Goal: Task Accomplishment & Management: Use online tool/utility

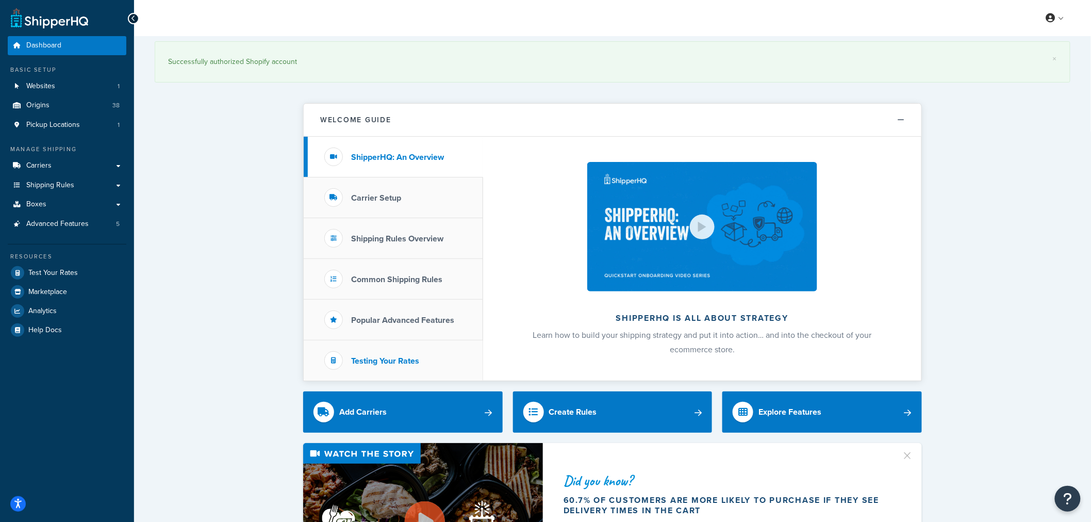
click at [374, 358] on h3 "Testing Your Rates" at bounding box center [385, 360] width 68 height 9
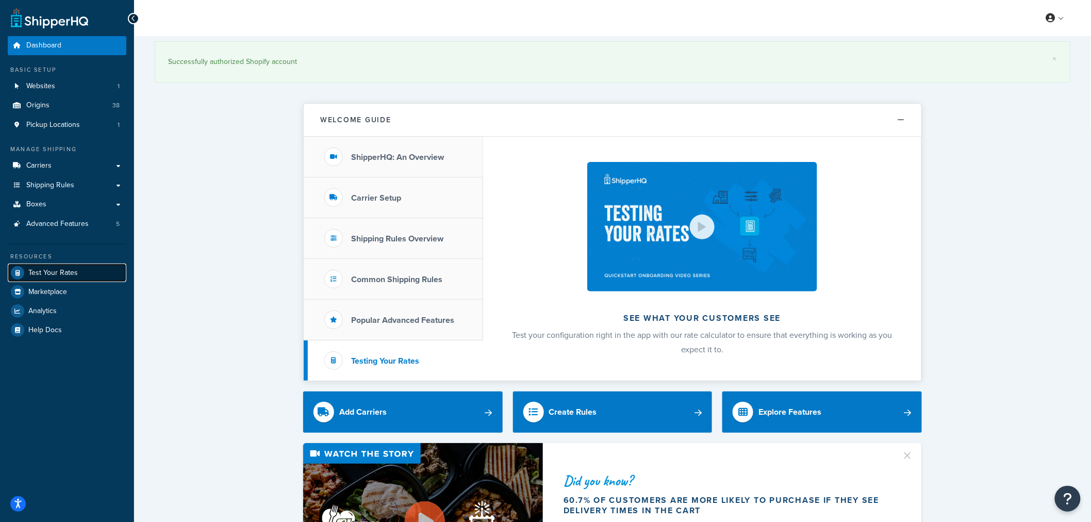
click at [32, 269] on span "Test Your Rates" at bounding box center [52, 273] width 49 height 9
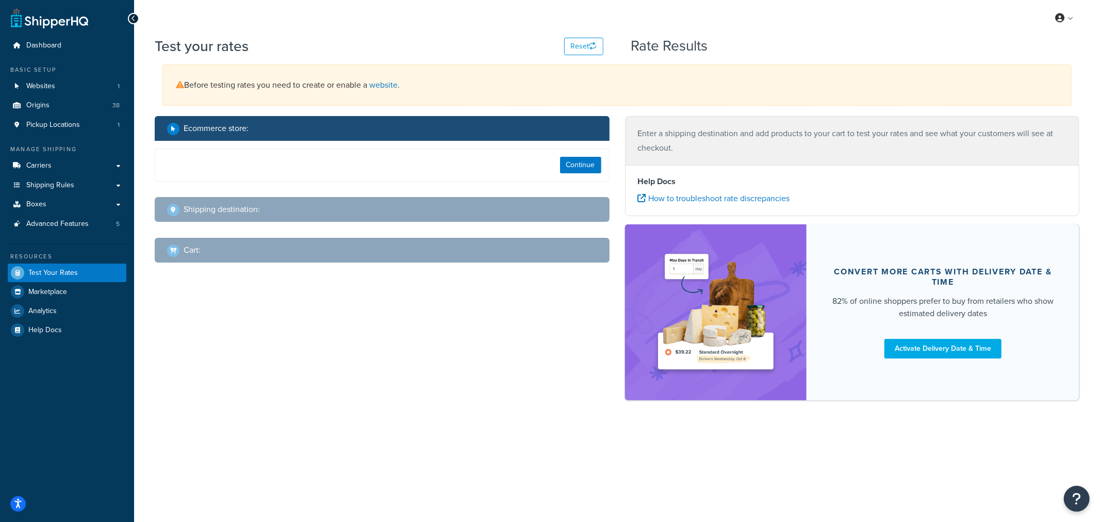
select select "TX"
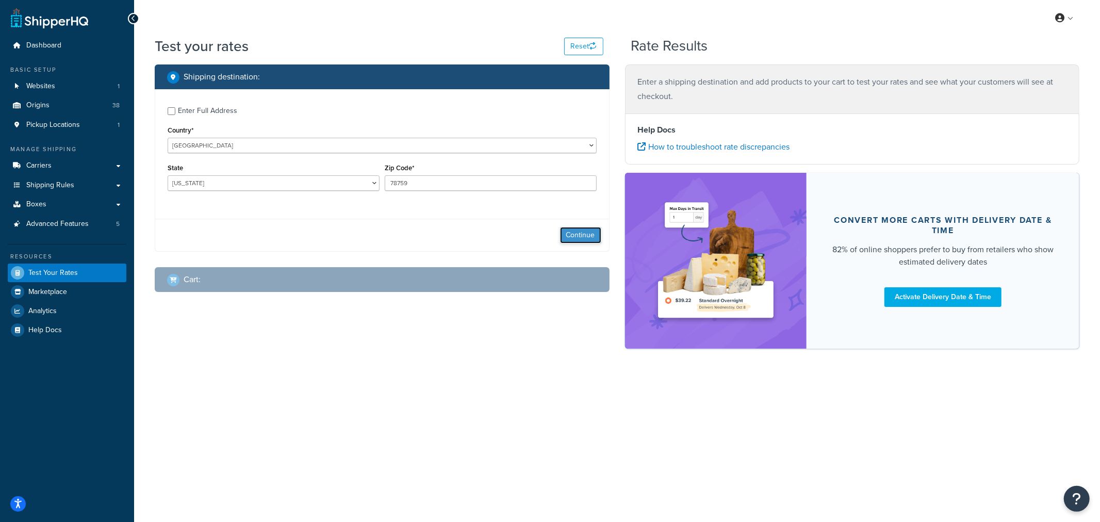
click at [595, 232] on button "Continue" at bounding box center [580, 235] width 41 height 16
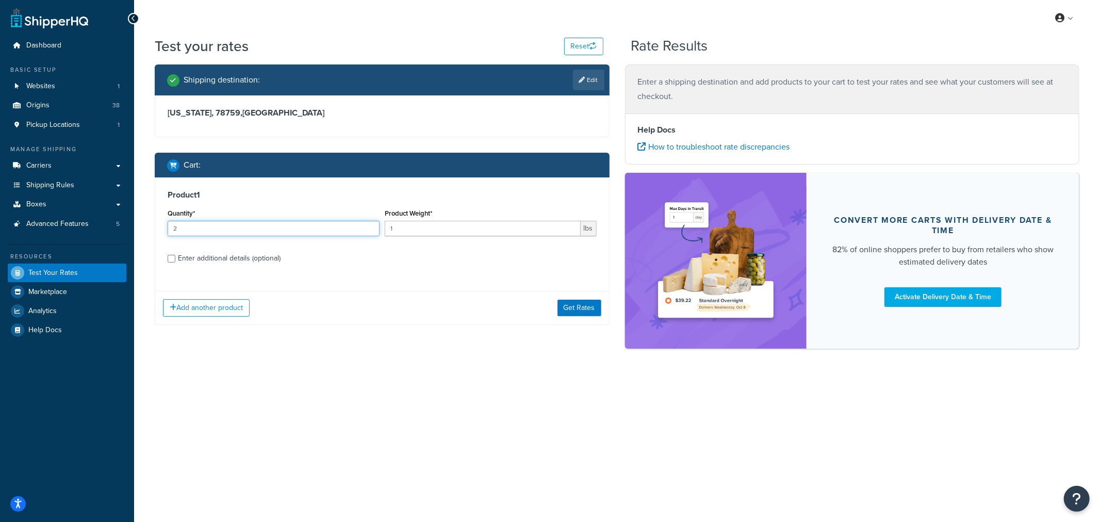
type input "2"
click at [372, 224] on input "2" at bounding box center [274, 228] width 212 height 15
click at [235, 256] on div "Enter additional details (optional)" at bounding box center [229, 258] width 103 height 14
click at [175, 256] on input "Enter additional details (optional)" at bounding box center [172, 259] width 8 height 8
checkbox input "true"
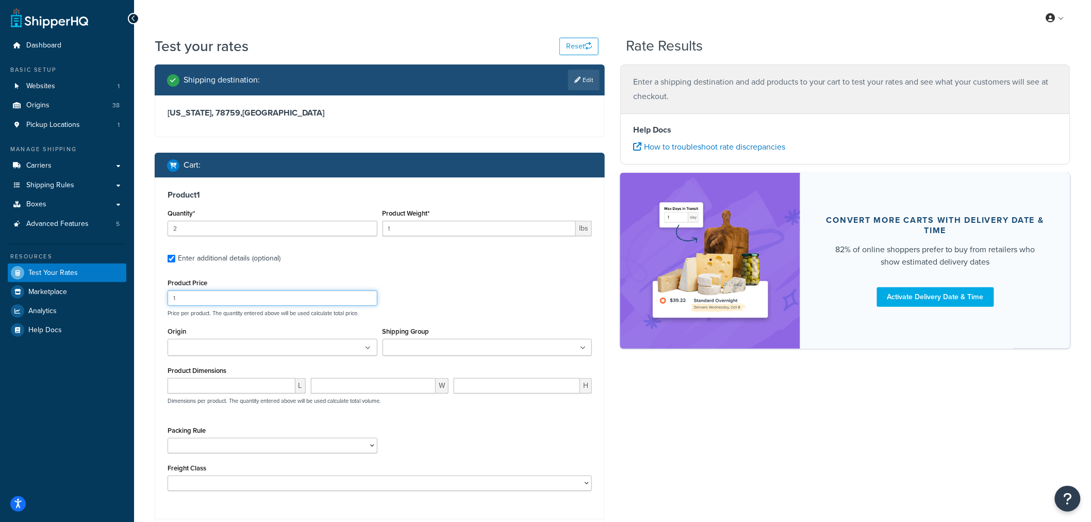
click at [217, 293] on input "1" at bounding box center [273, 297] width 210 height 15
type input "50"
click at [369, 226] on input "3" at bounding box center [273, 228] width 210 height 15
click at [369, 223] on input "4" at bounding box center [273, 228] width 210 height 15
click at [369, 223] on input "5" at bounding box center [273, 228] width 210 height 15
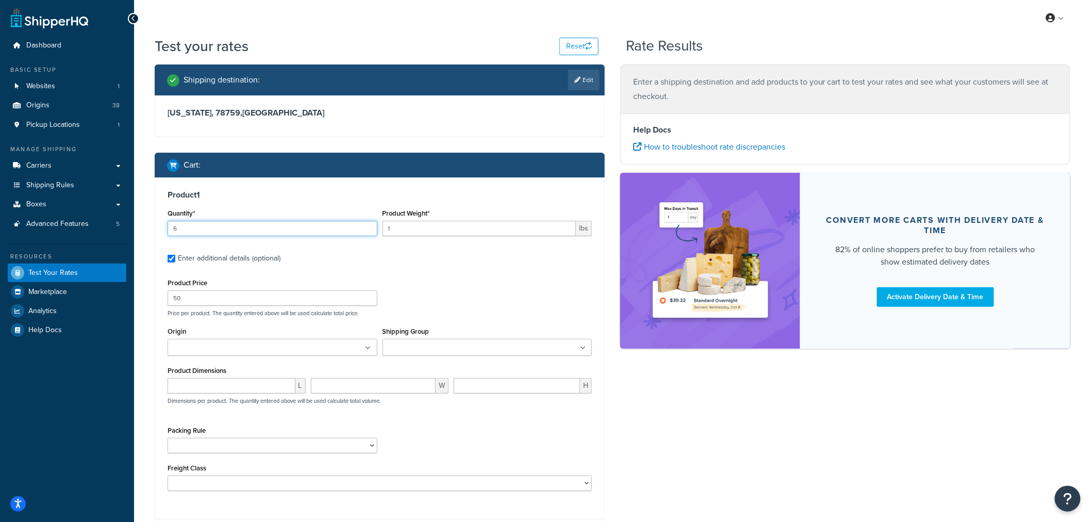
click at [369, 223] on input "6" at bounding box center [273, 228] width 210 height 15
click at [369, 223] on input "7" at bounding box center [273, 228] width 210 height 15
click at [369, 223] on input "8" at bounding box center [273, 228] width 210 height 15
type input "7"
click at [369, 230] on input "7" at bounding box center [273, 228] width 210 height 15
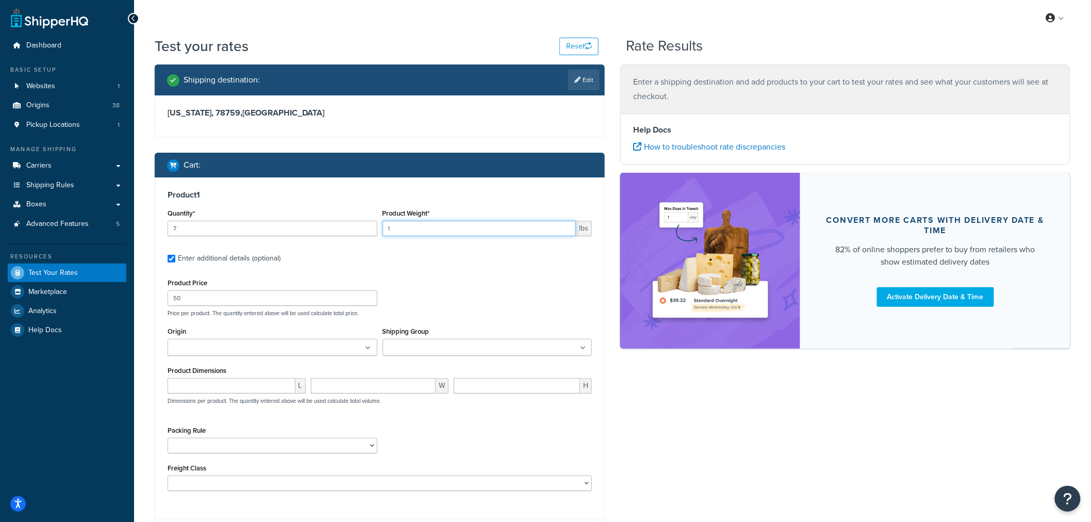
click at [474, 227] on input "1" at bounding box center [479, 228] width 194 height 15
drag, startPoint x: 428, startPoint y: 228, endPoint x: 351, endPoint y: 236, distance: 78.2
click at [351, 236] on div "Quantity* 7 Product Weight* 1 lbs" at bounding box center [379, 225] width 429 height 38
type input "5"
click at [244, 347] on input "Origin" at bounding box center [216, 347] width 91 height 11
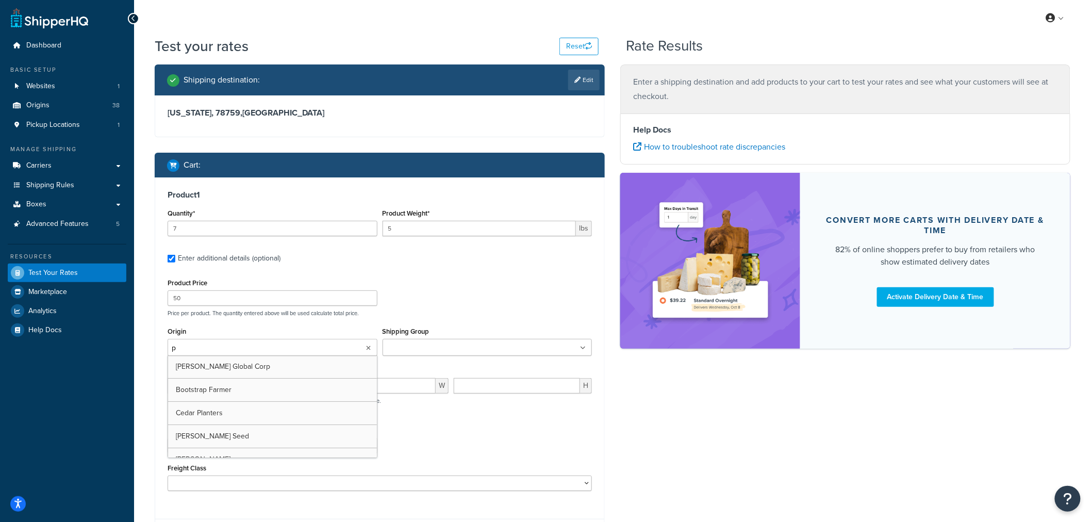
type input "pv"
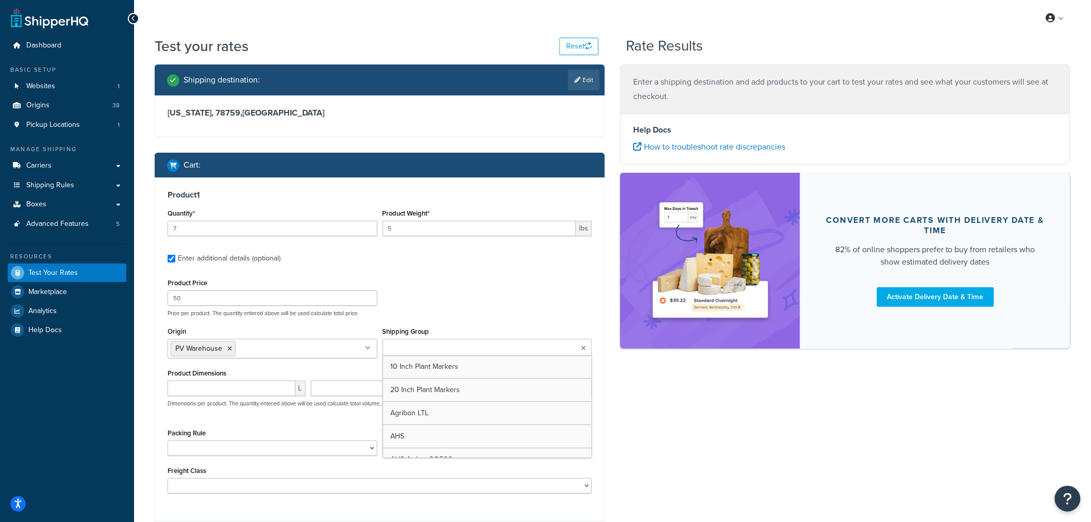
click at [434, 346] on input "Shipping Group" at bounding box center [431, 347] width 91 height 11
type input "bar"
click at [506, 303] on div "Product Price 50 Price per product. The quantity entered above will be used cal…" at bounding box center [379, 296] width 429 height 41
click at [265, 448] on select "1 Gallon 10 Inch Plant Markers 20 Inch Plant Markers AHS 4 claw GO500 AHS 5 Gal…" at bounding box center [273, 447] width 210 height 15
click at [423, 440] on div "Packing Rule 1 Gallon 10 Inch Plant Markers 20 Inch Plant Markers AHS 4 claw GO…" at bounding box center [379, 445] width 429 height 38
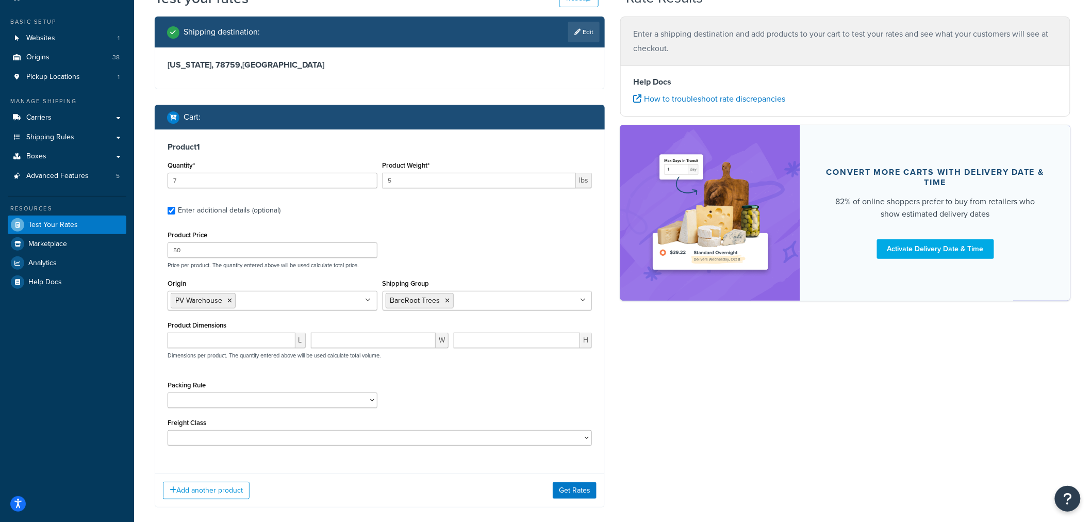
scroll to position [102, 0]
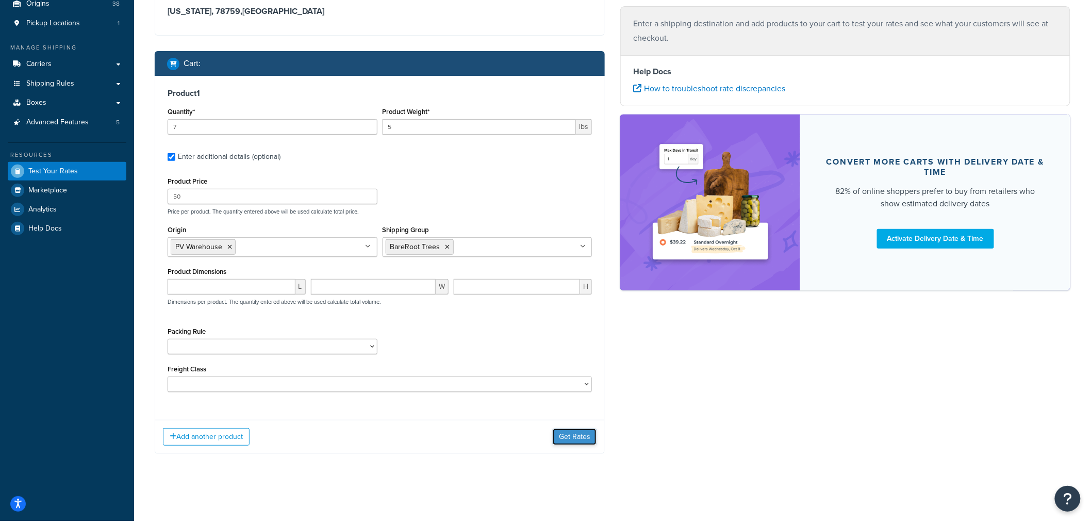
click at [573, 439] on button "Get Rates" at bounding box center [575, 436] width 44 height 16
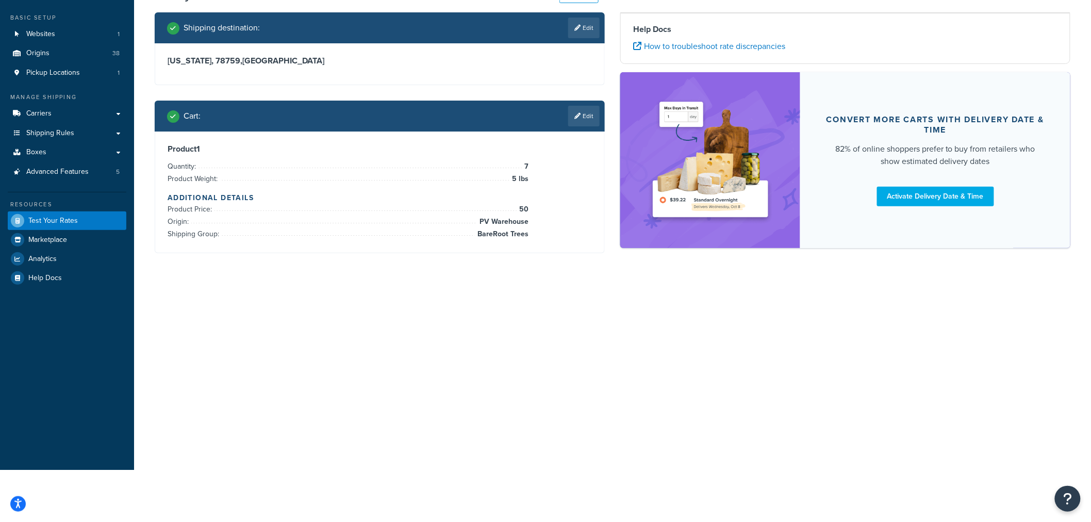
scroll to position [0, 0]
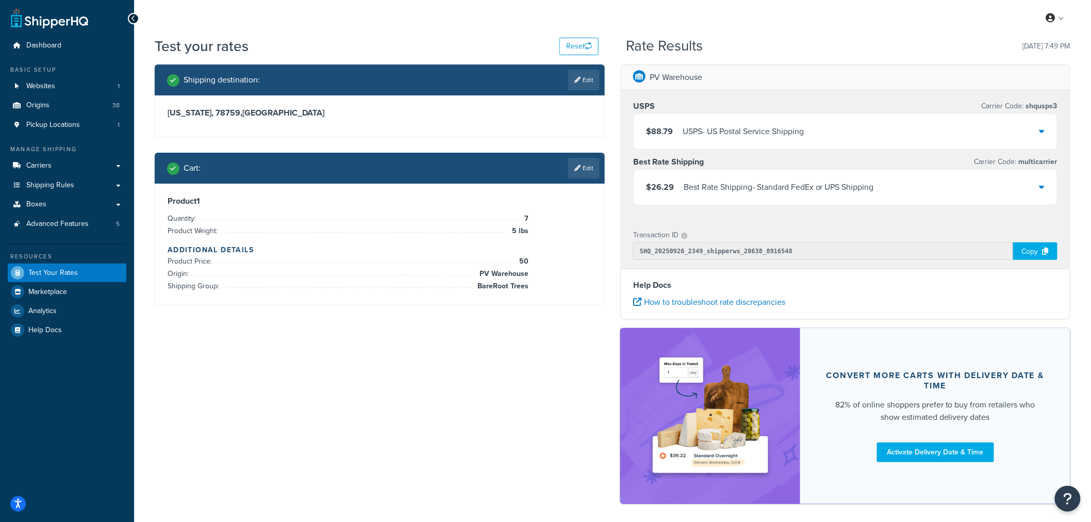
click at [444, 361] on div "Shipping destination : Edit Texas, 78759 , United States Cart : Edit Product 1 …" at bounding box center [612, 288] width 931 height 449
drag, startPoint x: 328, startPoint y: 411, endPoint x: 258, endPoint y: 389, distance: 73.5
click at [326, 411] on div "Shipping destination : Edit Texas, 78759 , United States Cart : Edit Product 1 …" at bounding box center [612, 288] width 931 height 449
click at [66, 188] on span "Shipping Rules" at bounding box center [50, 185] width 48 height 9
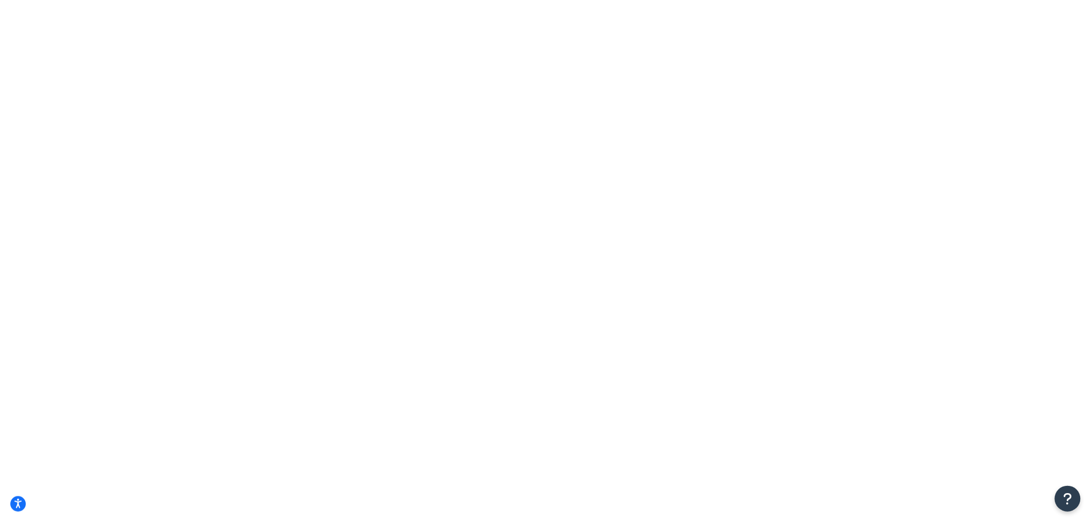
type input "bare"
select select "OVERRIDE"
select select "BOX"
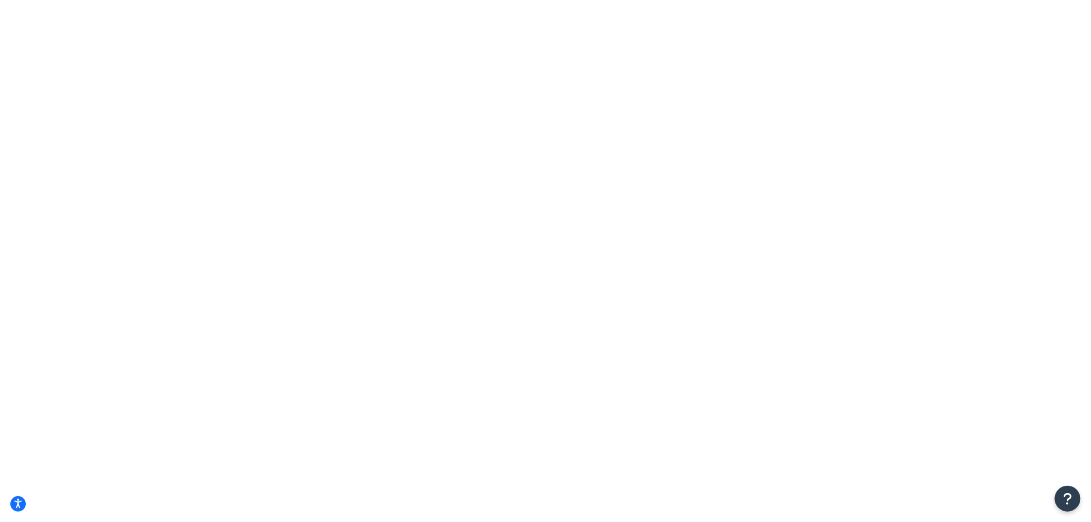
type input "bareroot"
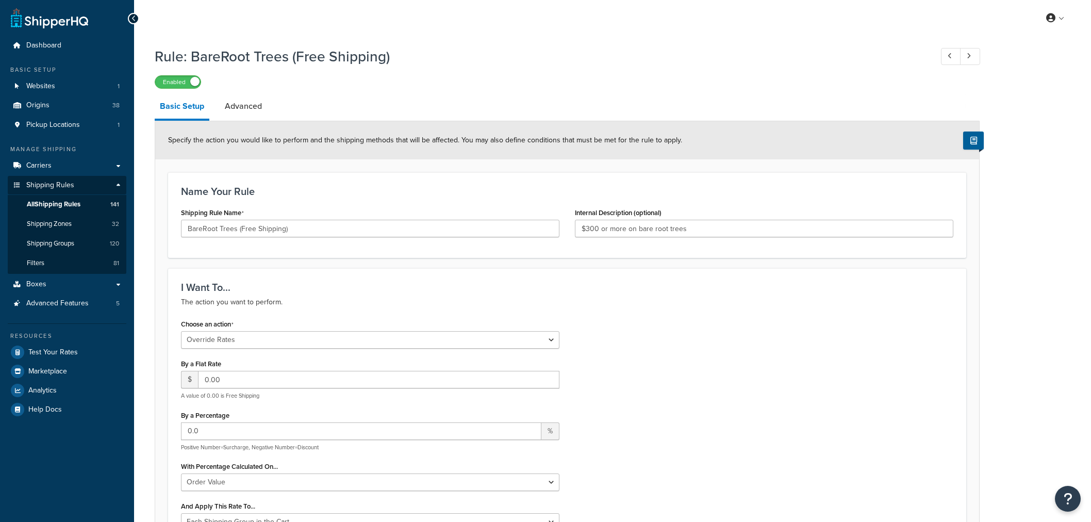
select select "OVERRIDE"
select select "SHIPPING_GROUP"
click at [228, 109] on link "Advanced" at bounding box center [243, 106] width 47 height 25
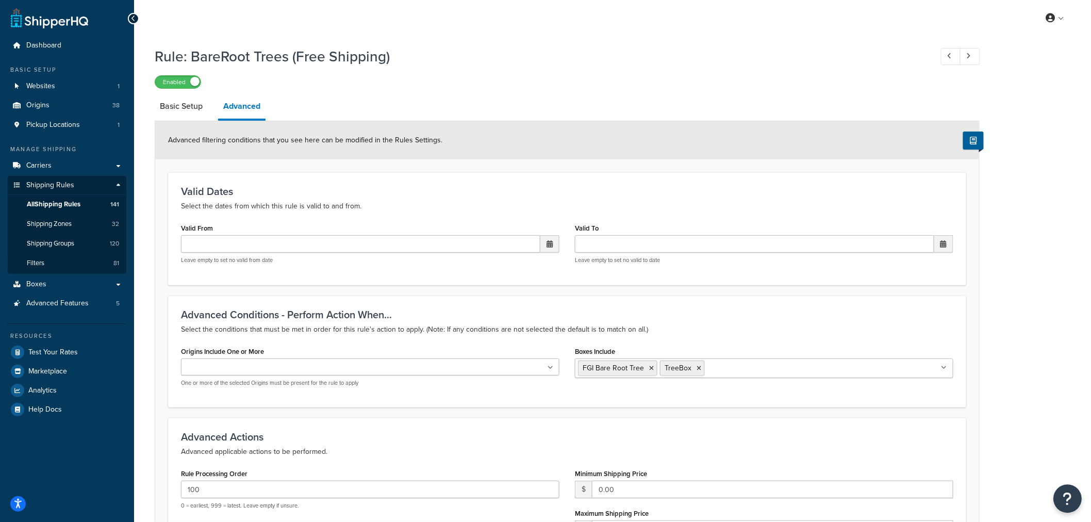
click at [1065, 500] on icon "Open Resource Center" at bounding box center [1068, 498] width 10 height 14
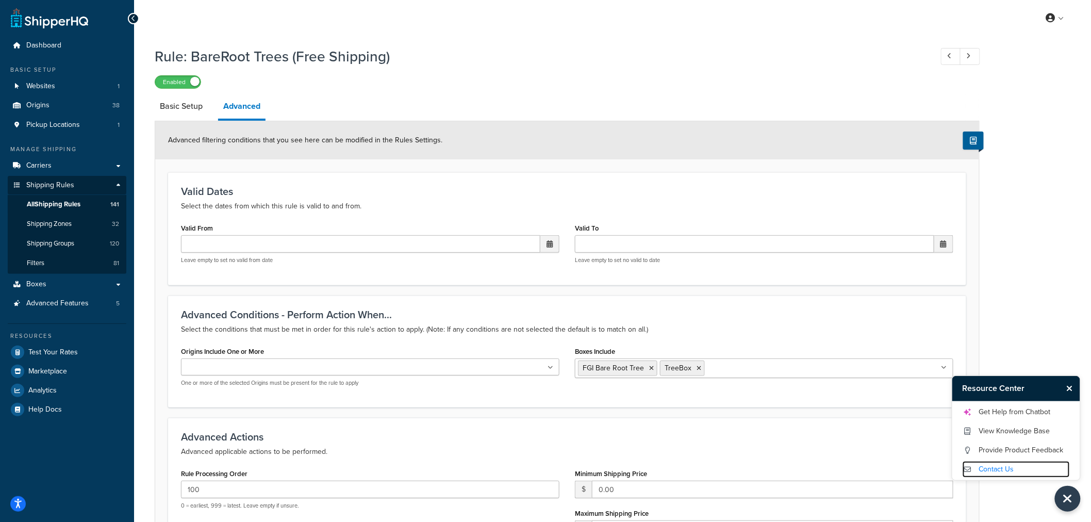
click at [991, 467] on link "Contact Us" at bounding box center [1015, 469] width 107 height 16
click at [54, 348] on span "Test Your Rates" at bounding box center [52, 352] width 49 height 9
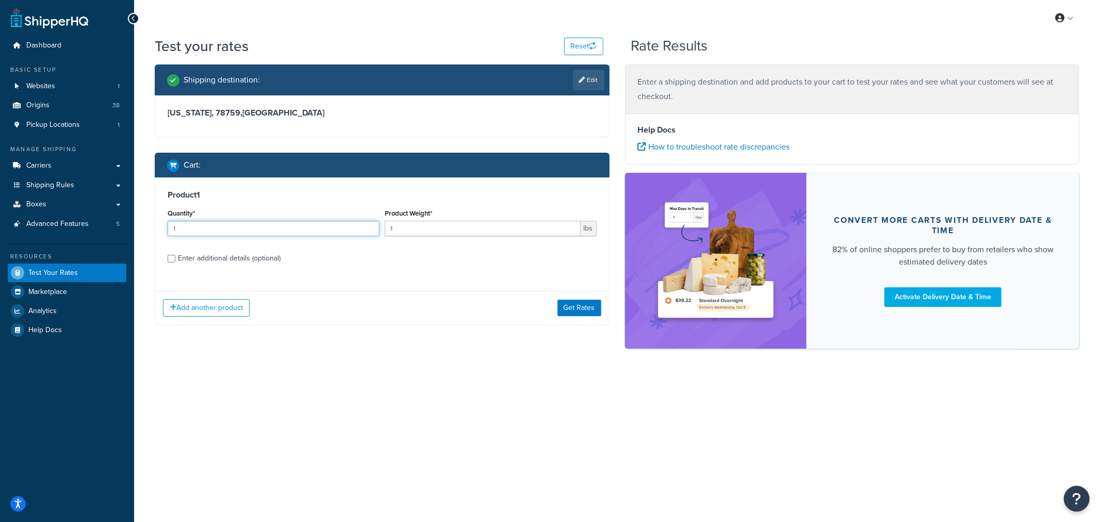
click at [296, 229] on input "1" at bounding box center [274, 228] width 212 height 15
click at [369, 226] on input "2" at bounding box center [274, 228] width 212 height 15
click at [369, 226] on input "3" at bounding box center [274, 228] width 212 height 15
click at [369, 226] on input "4" at bounding box center [274, 228] width 212 height 15
click at [369, 226] on input "5" at bounding box center [274, 228] width 212 height 15
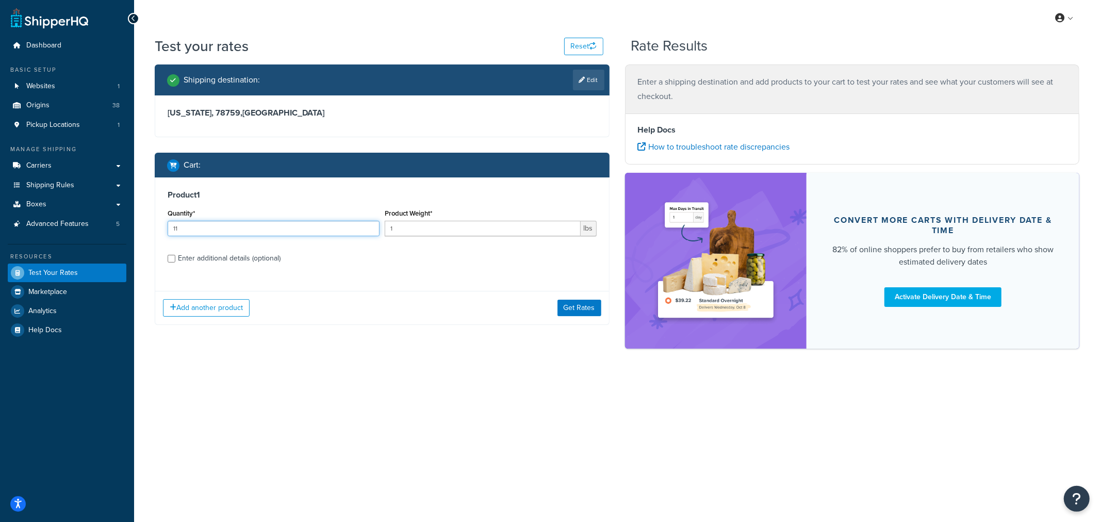
click at [369, 226] on input "11" at bounding box center [274, 228] width 212 height 15
click at [369, 232] on input "10" at bounding box center [274, 228] width 212 height 15
click at [369, 232] on input "9" at bounding box center [274, 228] width 212 height 15
type input "8"
click at [369, 232] on input "8" at bounding box center [274, 228] width 212 height 15
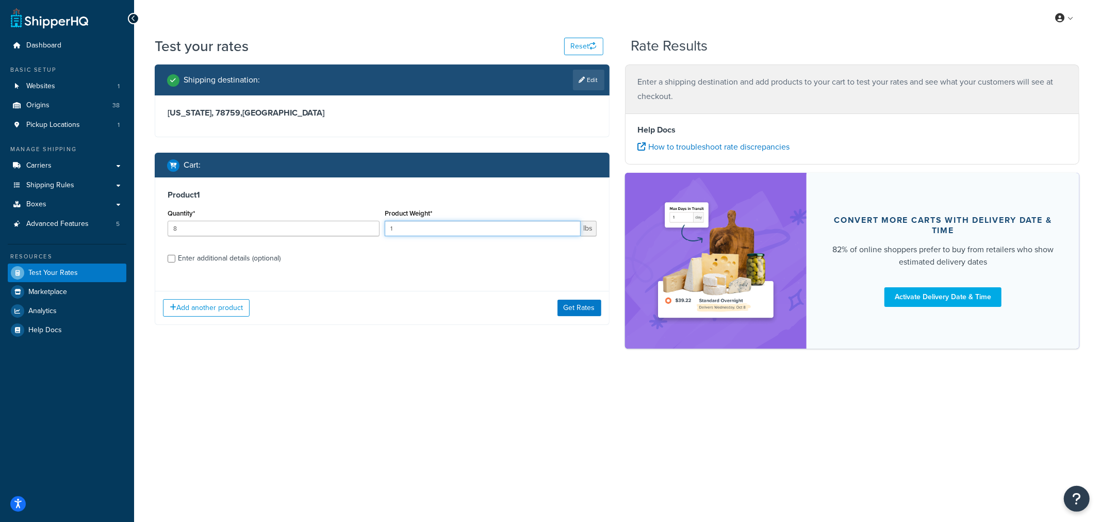
click at [442, 231] on input "1" at bounding box center [483, 228] width 196 height 15
drag, startPoint x: 428, startPoint y: 229, endPoint x: 369, endPoint y: 239, distance: 59.6
click at [369, 239] on div "Quantity* 8 Product Weight* 1 lbs" at bounding box center [382, 225] width 434 height 38
type input "5"
click at [206, 258] on div "Enter additional details (optional)" at bounding box center [229, 258] width 103 height 14
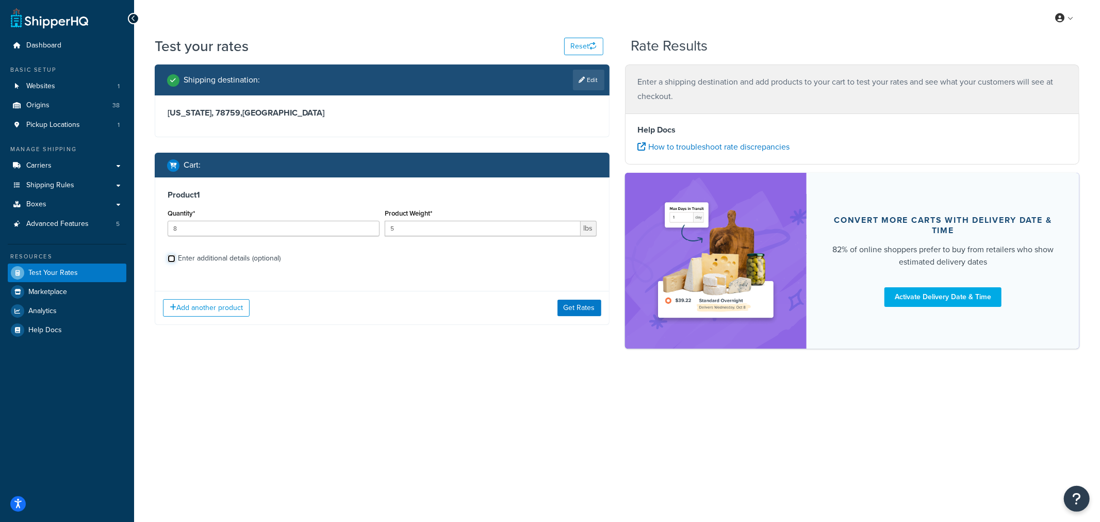
click at [175, 258] on input "Enter additional details (optional)" at bounding box center [172, 259] width 8 height 8
checkbox input "true"
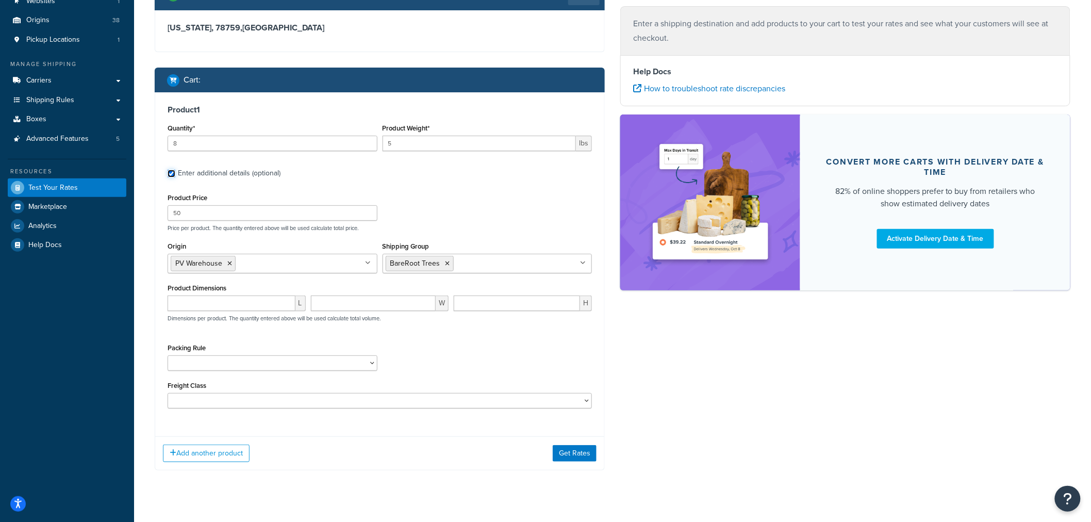
scroll to position [102, 0]
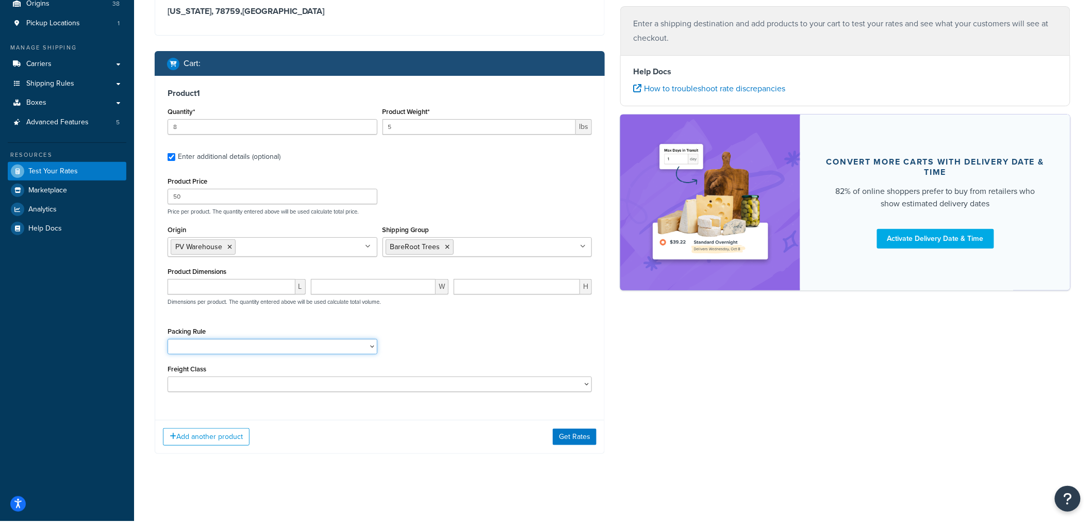
click at [291, 347] on select "1 Gallon 10 Inch Plant Markers 20 Inch Plant Markers AHS 4 claw GO500 AHS 5 Gal…" at bounding box center [273, 346] width 210 height 15
select select "23049"
click at [168, 339] on select "1 Gallon 10 Inch Plant Markers 20 Inch Plant Markers AHS 4 claw GO500 AHS 5 Gal…" at bounding box center [273, 346] width 210 height 15
click at [565, 437] on button "Get Rates" at bounding box center [575, 436] width 44 height 16
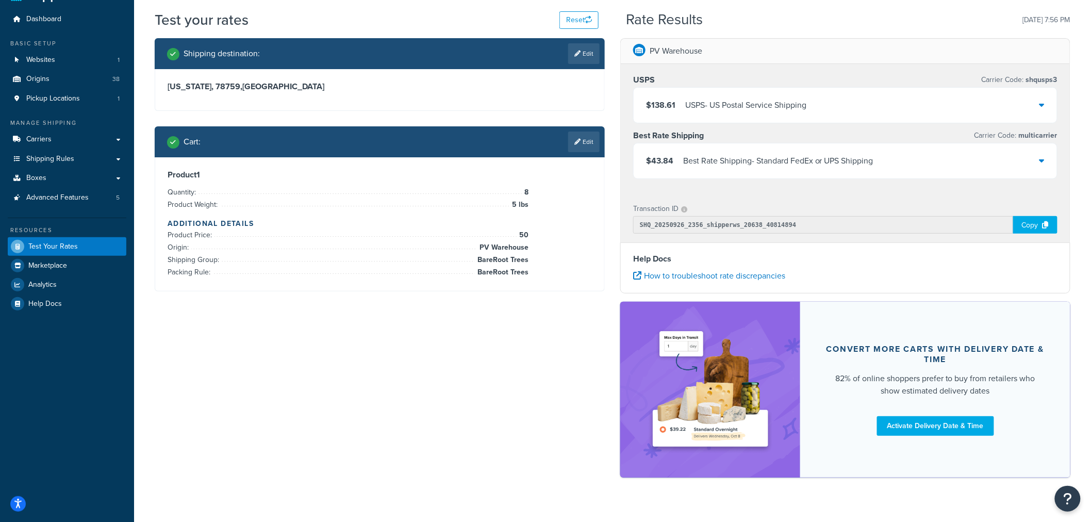
scroll to position [44, 0]
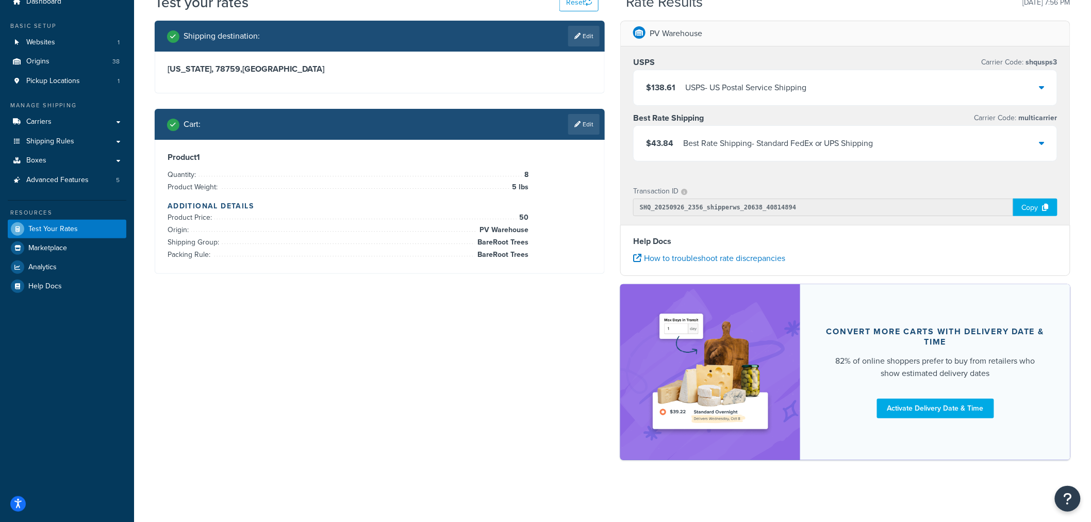
click at [1041, 204] on div "Copy" at bounding box center [1035, 207] width 44 height 18
click at [60, 141] on span "Shipping Rules" at bounding box center [50, 141] width 48 height 9
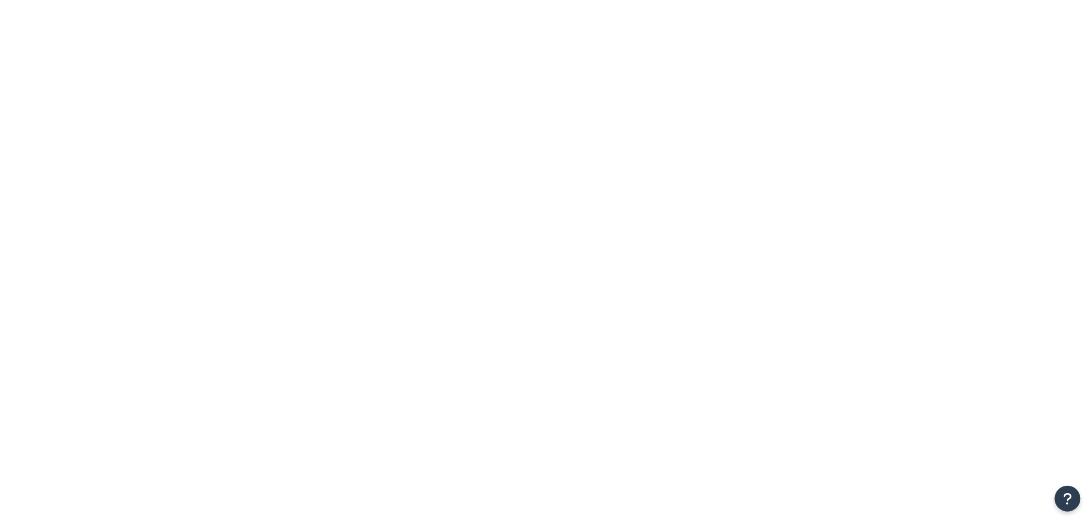
type input "n"
type input "bareroot"
drag, startPoint x: 331, startPoint y: 245, endPoint x: 223, endPoint y: 250, distance: 108.9
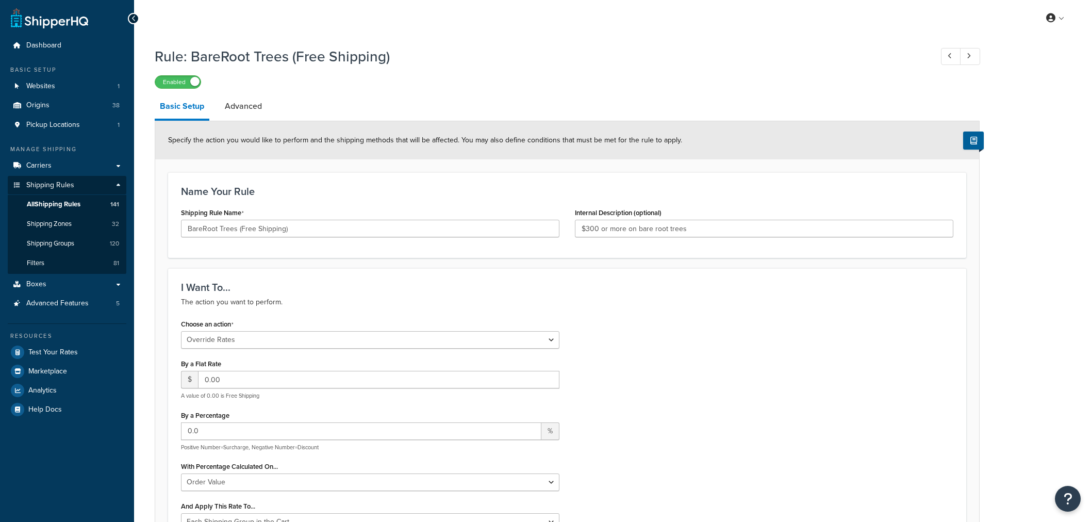
select select "OVERRIDE"
select select "SHIPPING_GROUP"
click at [62, 208] on span "All Shipping Rules" at bounding box center [54, 204] width 54 height 9
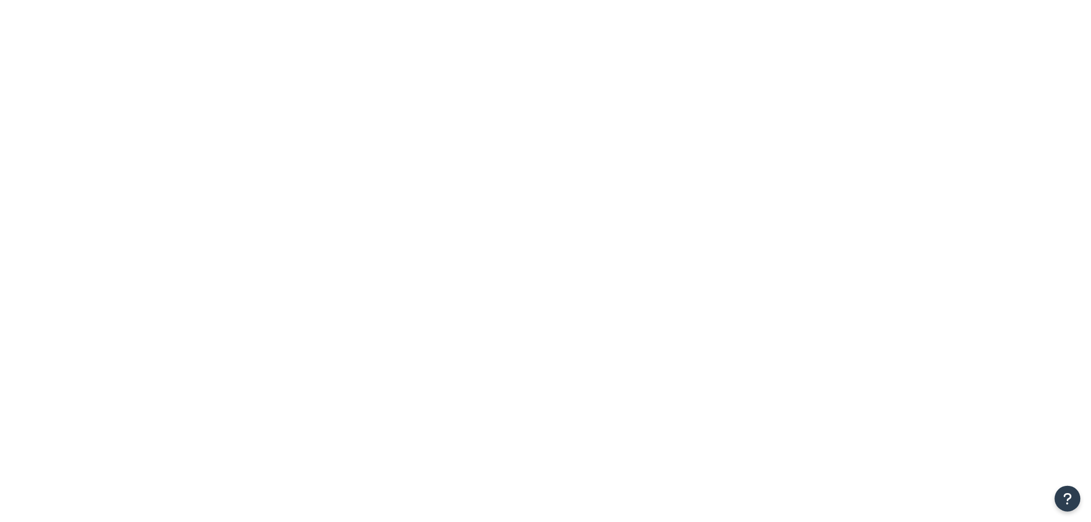
drag, startPoint x: 0, startPoint y: 0, endPoint x: 277, endPoint y: 182, distance: 331.7
type input "tree"
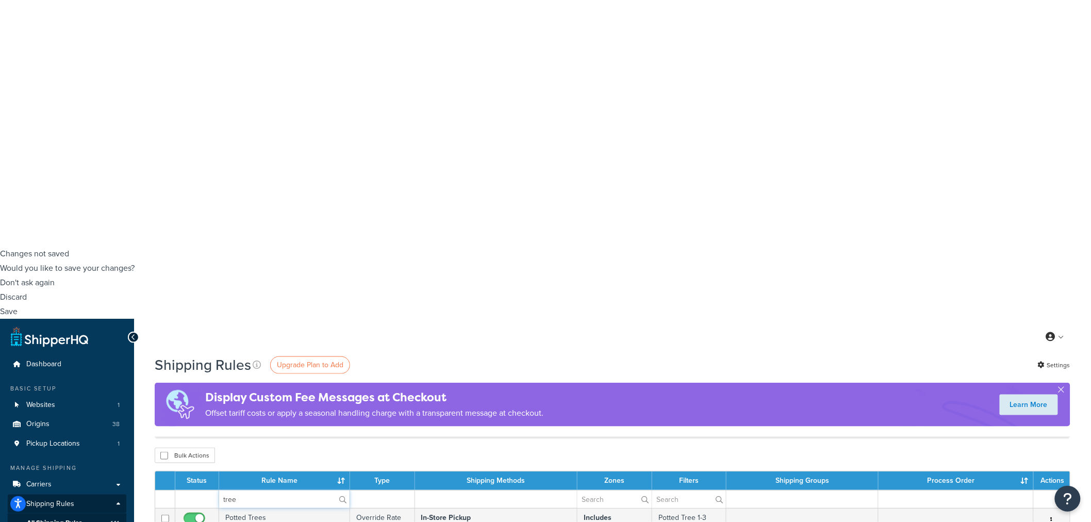
scroll to position [343, 0]
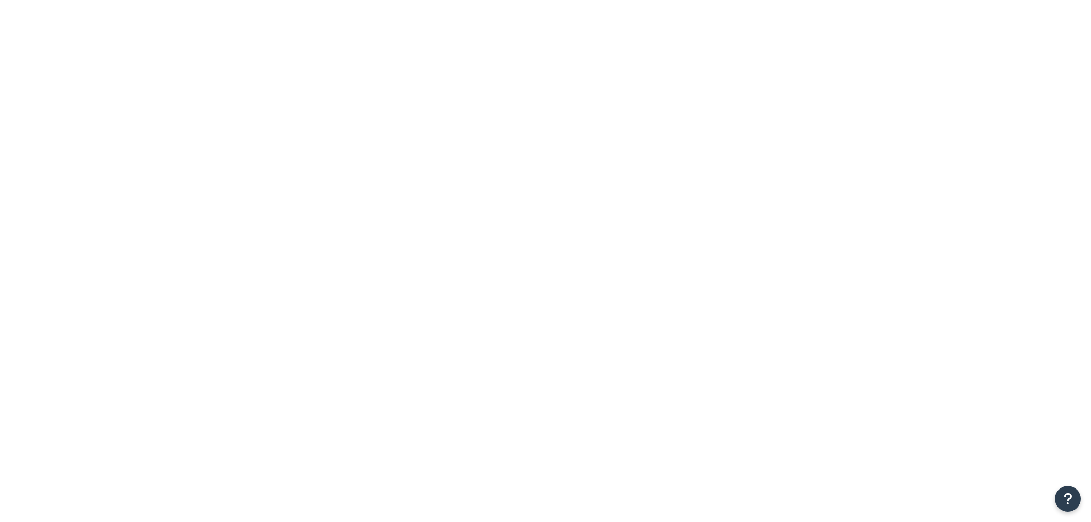
select select "OVERRIDE"
select select "SHIPPING_GROUP"
drag, startPoint x: 426, startPoint y: 223, endPoint x: 336, endPoint y: 257, distance: 96.7
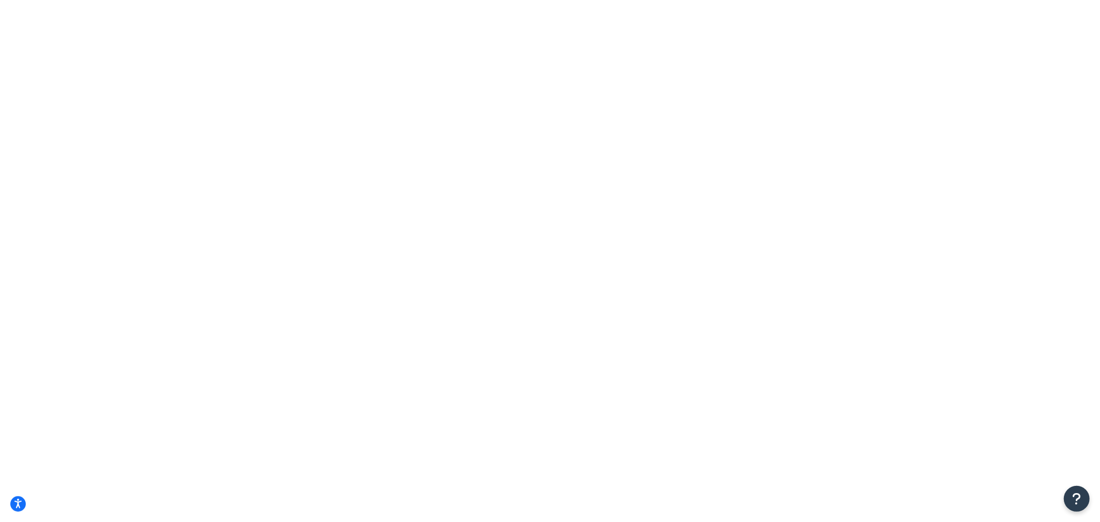
type input "5"
checkbox input "true"
select select "23049"
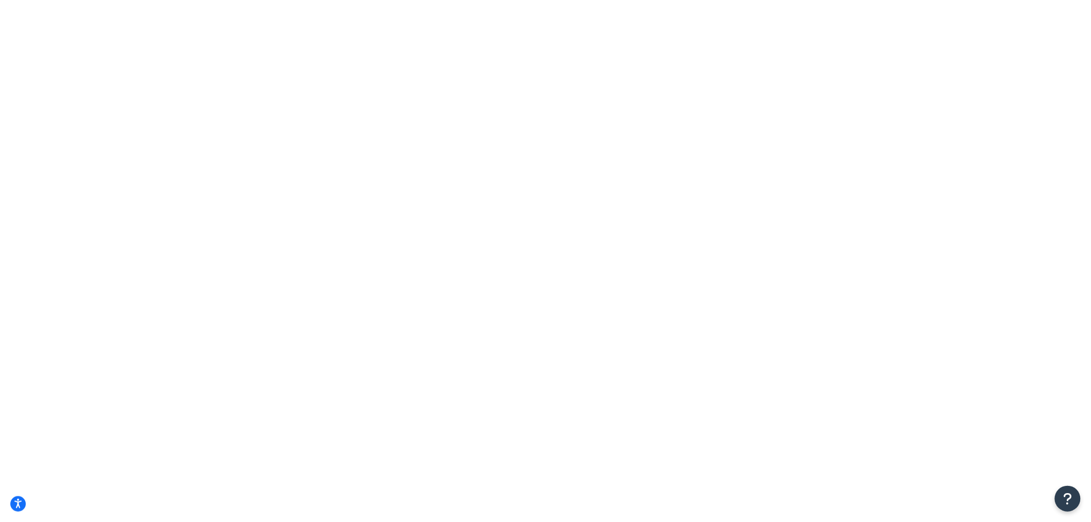
drag, startPoint x: 219, startPoint y: 294, endPoint x: 148, endPoint y: 302, distance: 70.5
type input "b"
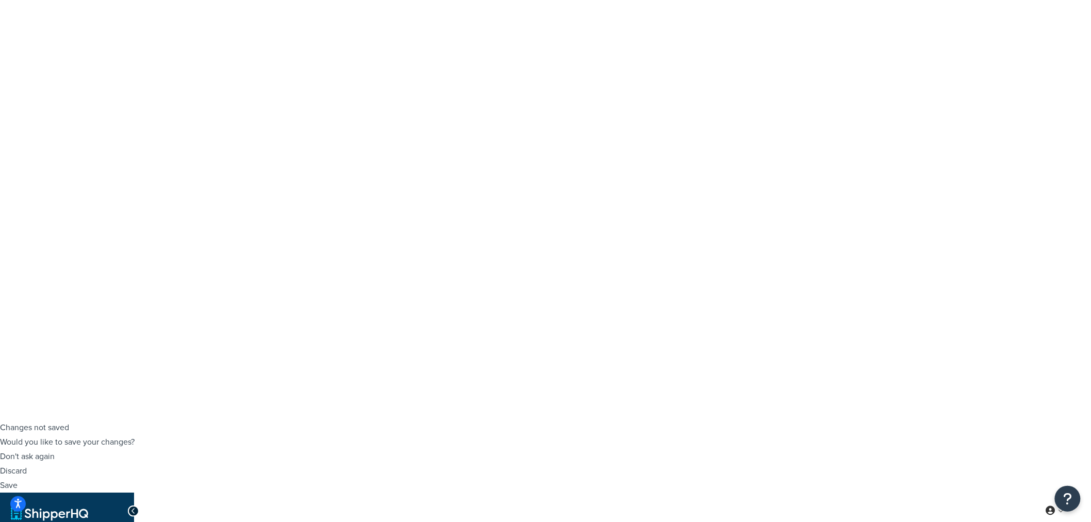
drag, startPoint x: 564, startPoint y: 436, endPoint x: 551, endPoint y: 442, distance: 15.0
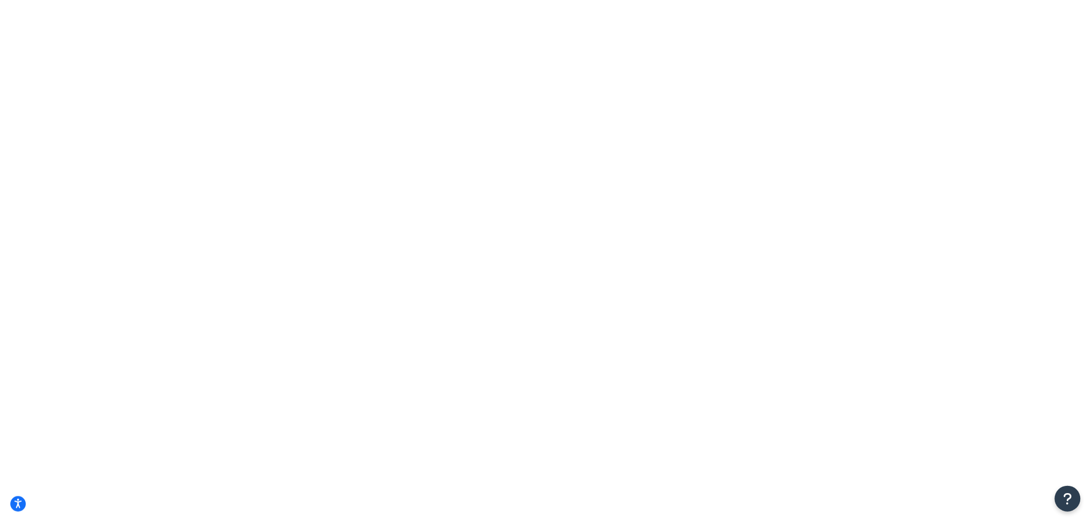
click at [1064, 503] on icon "Open Resource Center" at bounding box center [1068, 498] width 10 height 14
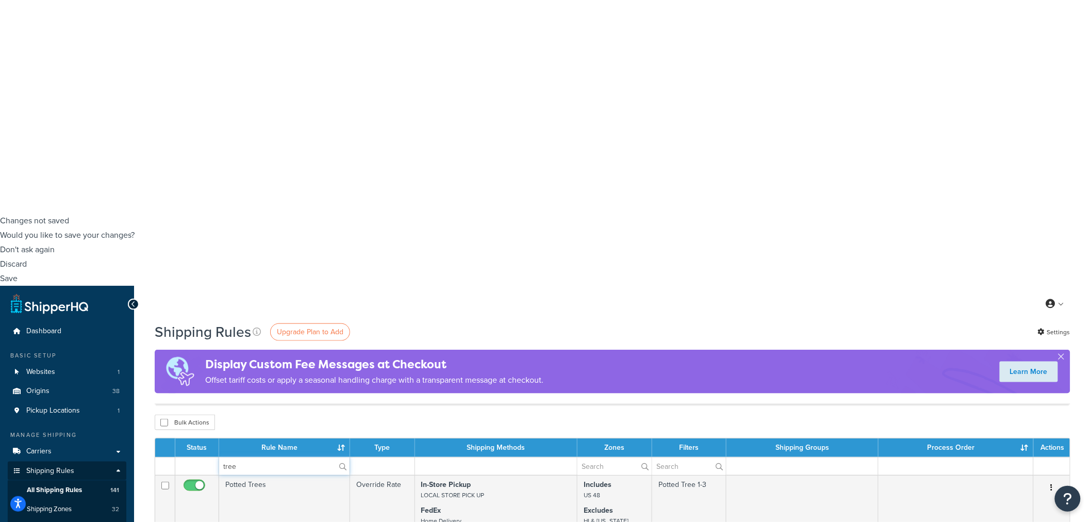
scroll to position [343, 0]
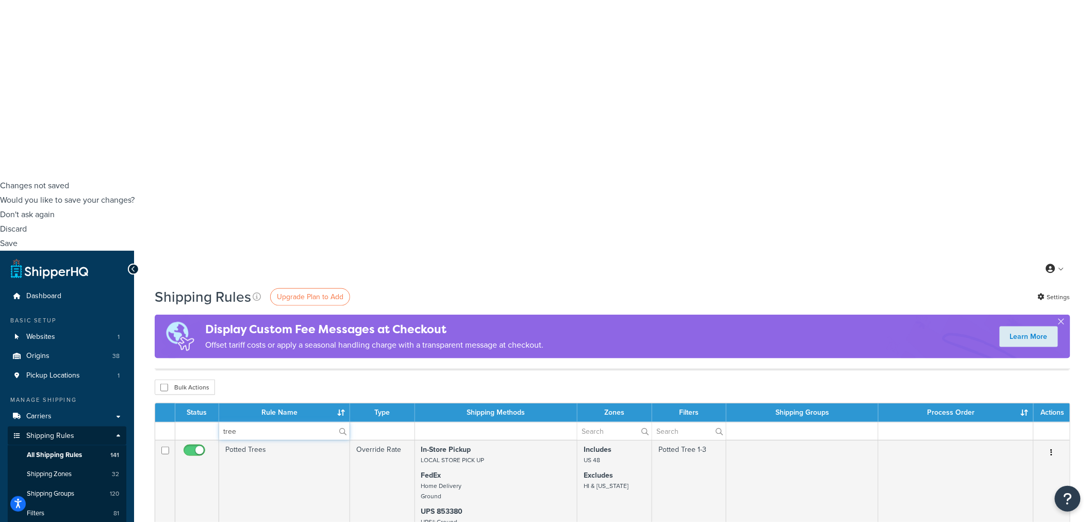
type input "tree"
